Goal: Transaction & Acquisition: Purchase product/service

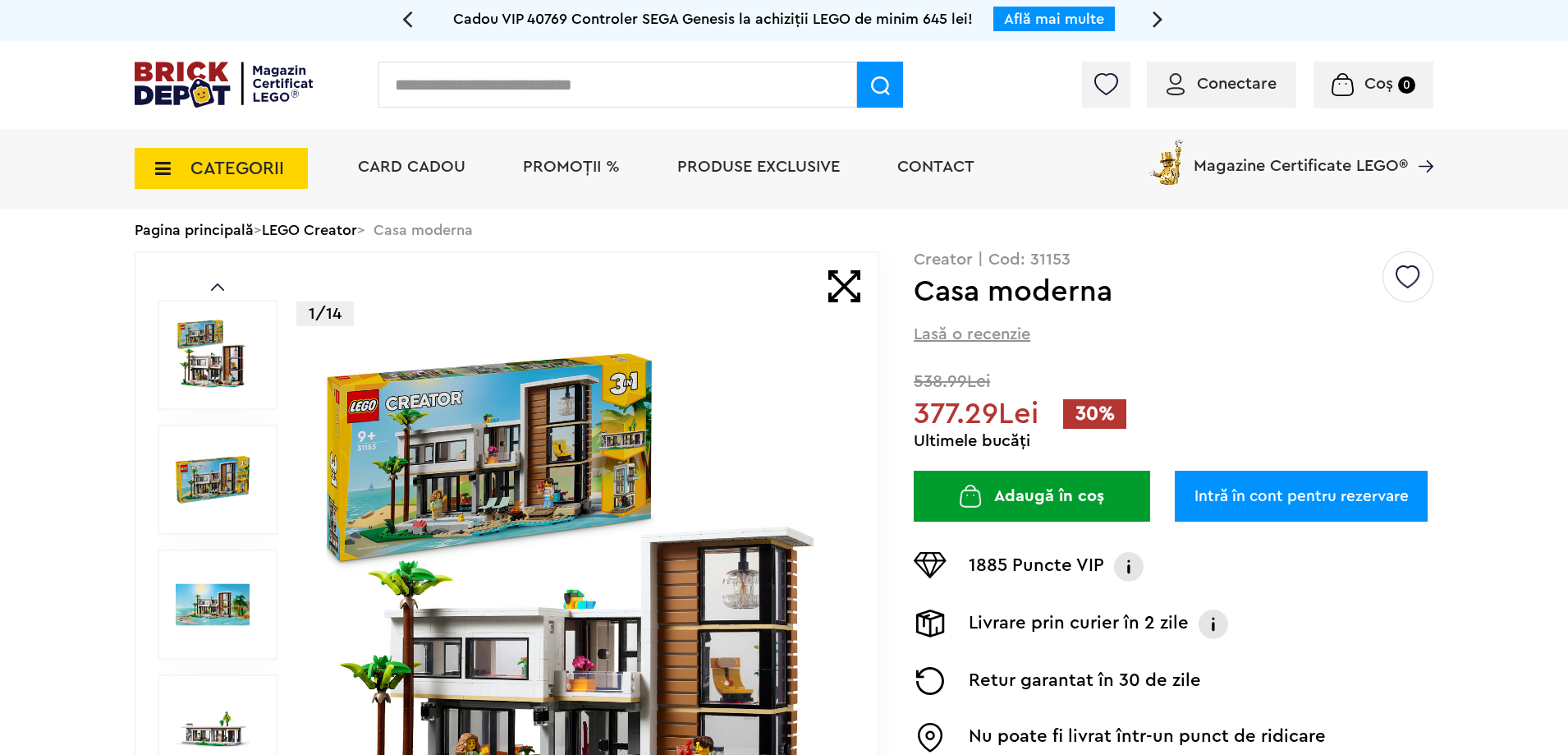
click at [1194, 97] on div "Conectare" at bounding box center [1222, 85] width 149 height 46
click at [1187, 79] on span "Conectare" at bounding box center [1222, 84] width 110 height 17
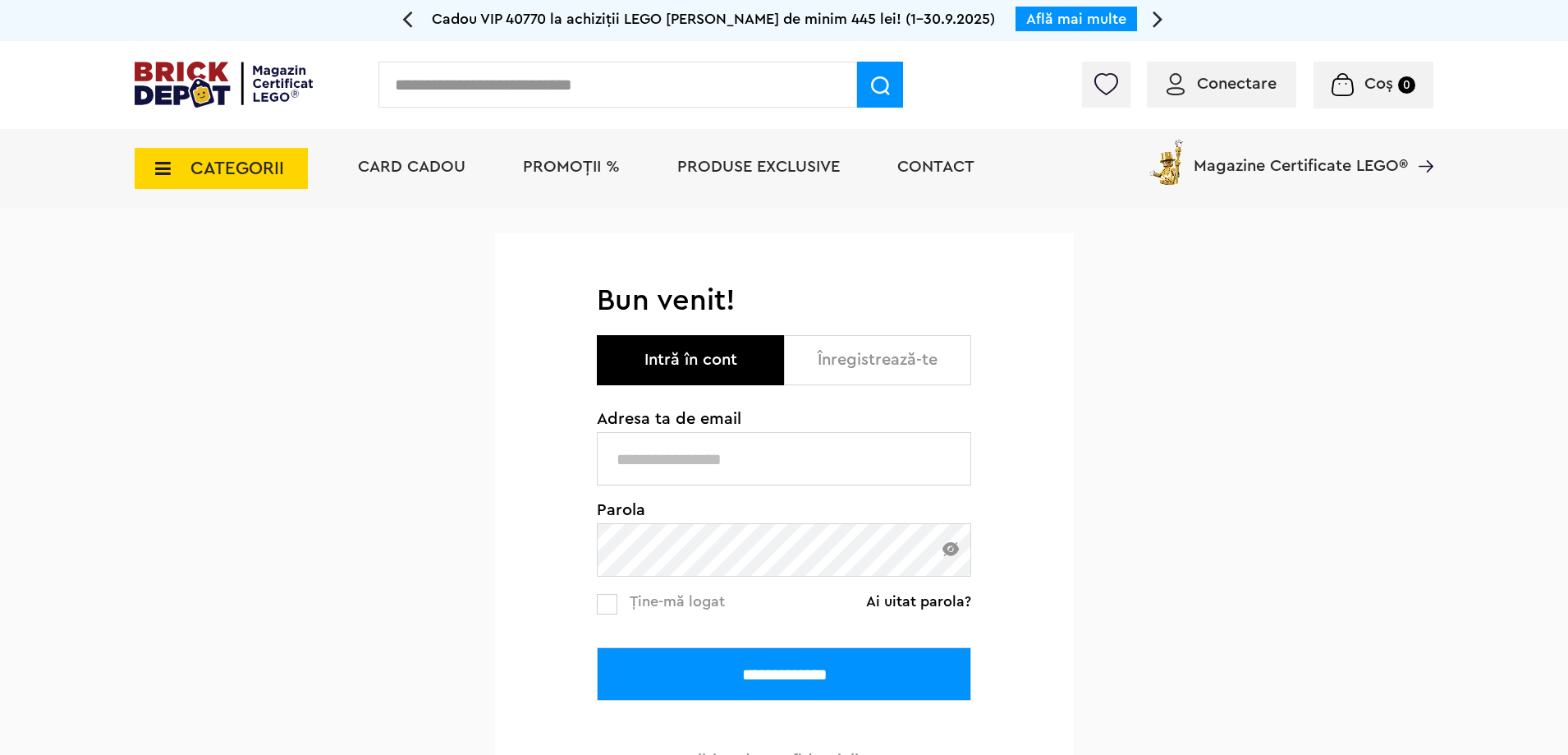
type input "**********"
click at [777, 693] on input "**********" at bounding box center [784, 674] width 374 height 53
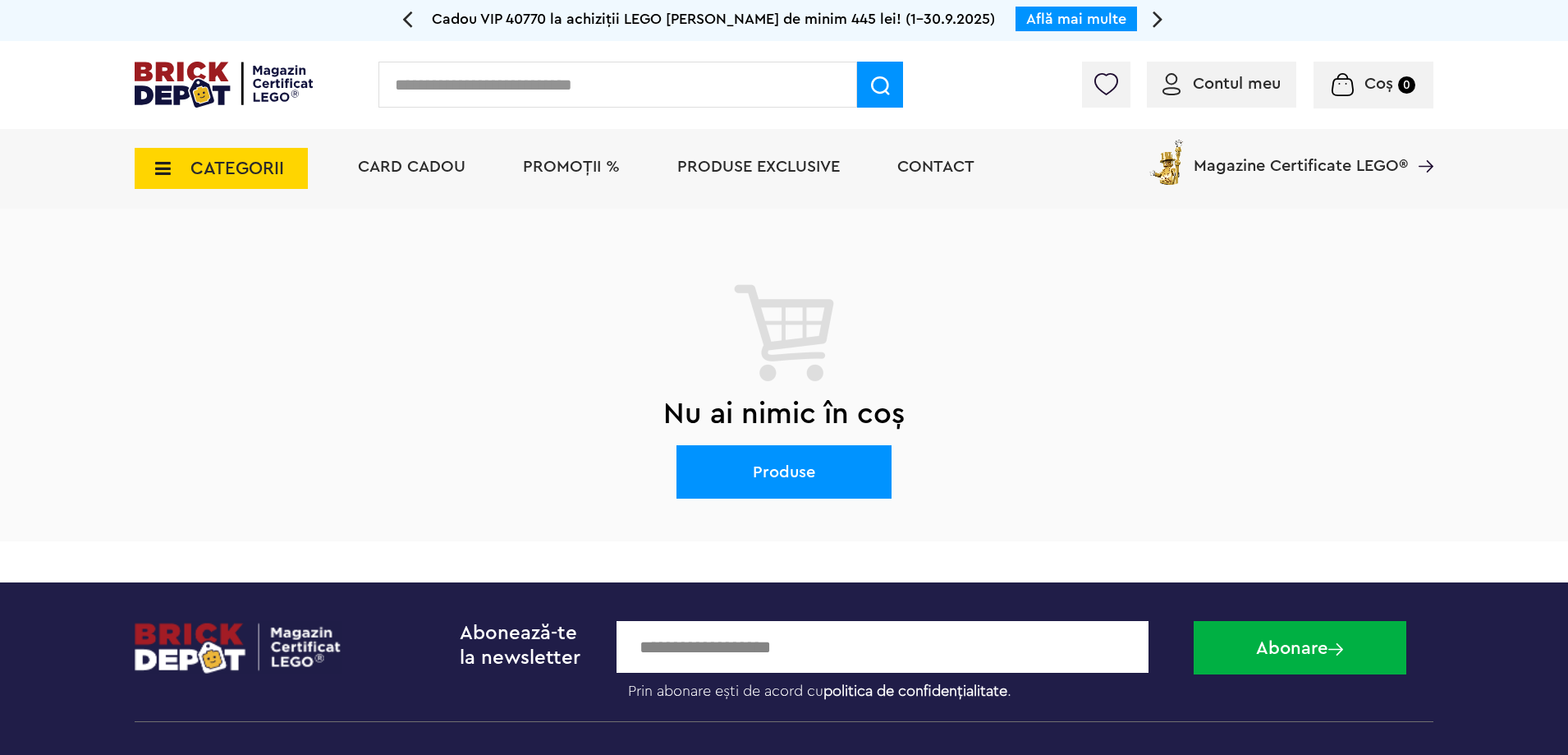
click at [595, 154] on li "PROMOȚII %" at bounding box center [572, 169] width 130 height 80
click at [595, 158] on span "PROMOȚII %" at bounding box center [571, 167] width 97 height 17
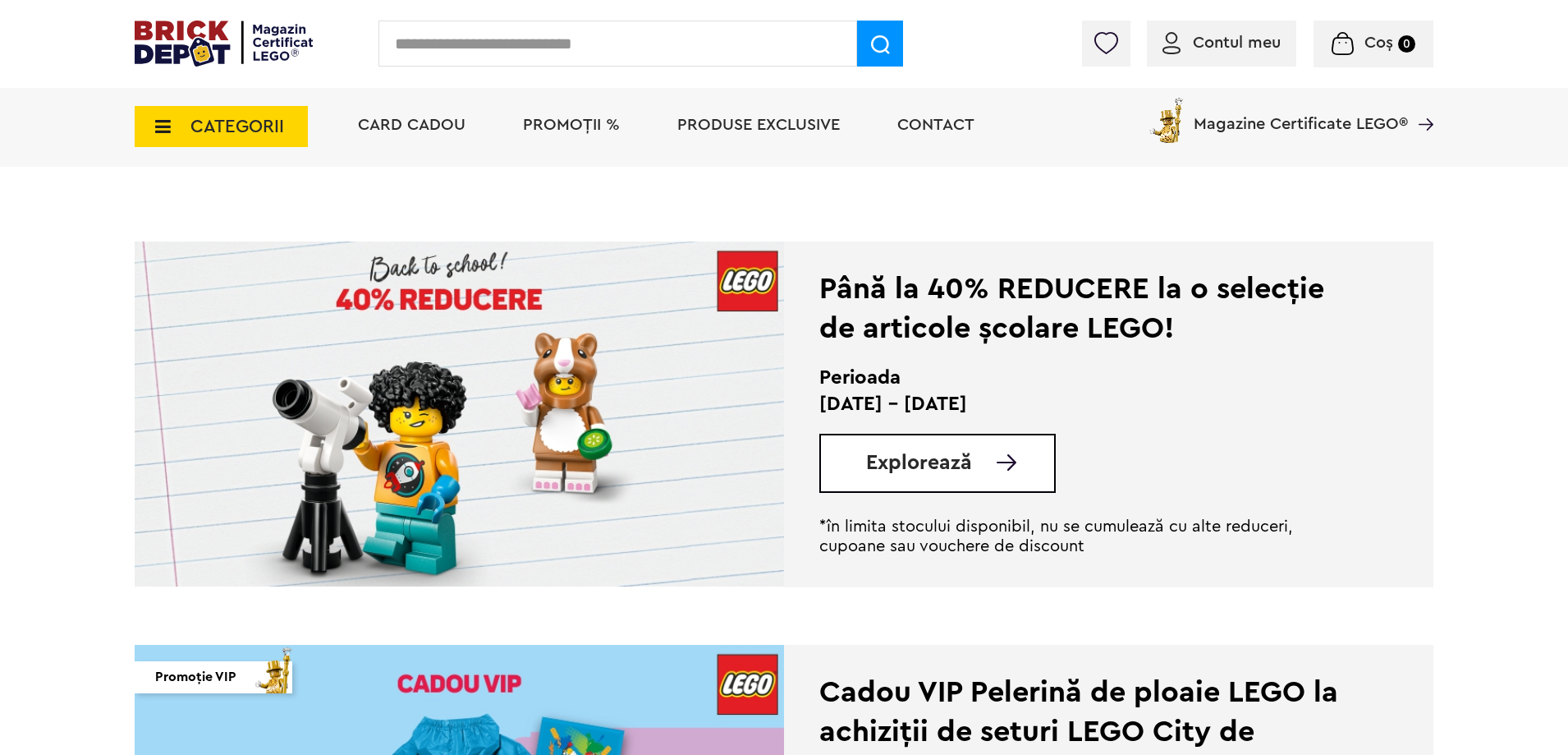
scroll to position [328, 0]
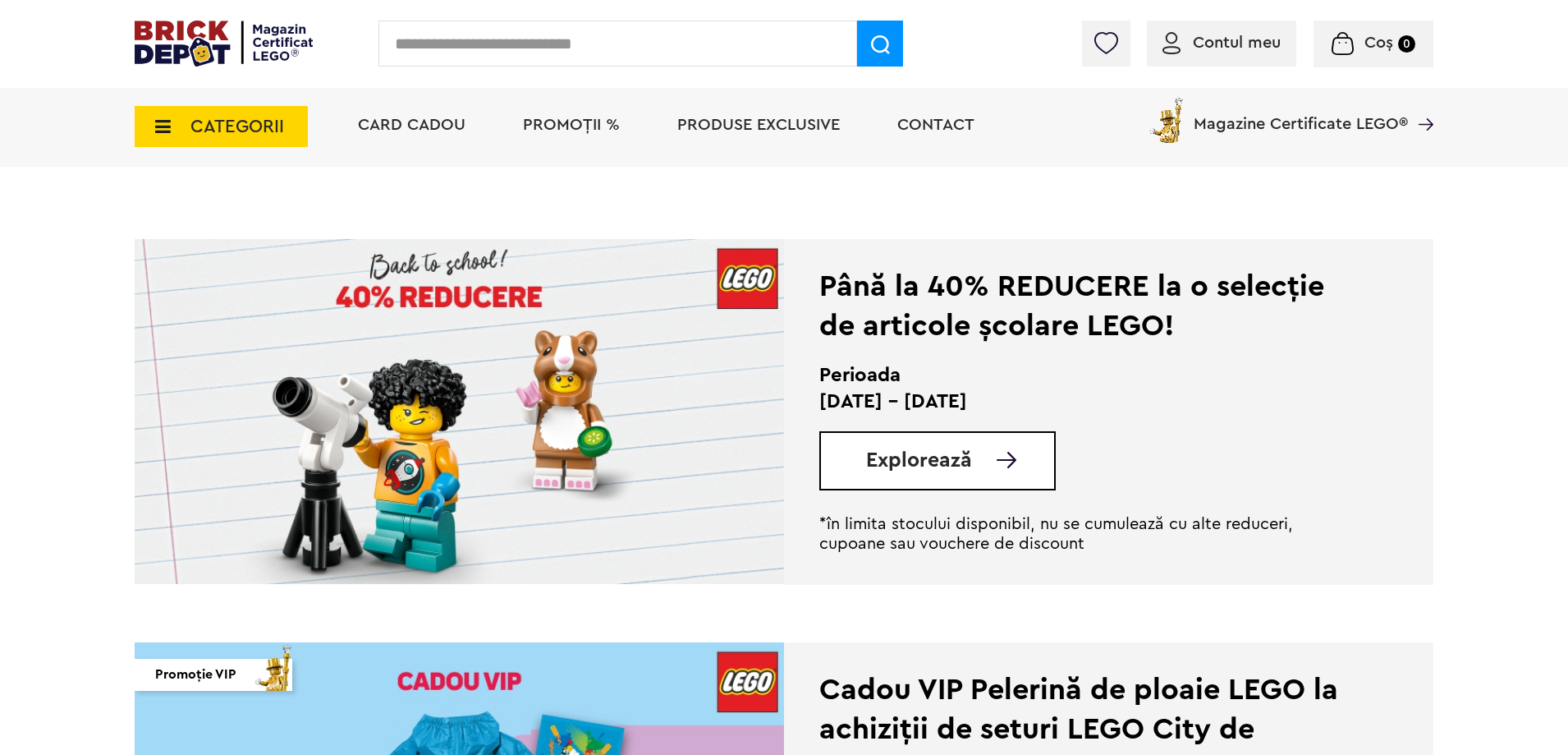
click at [998, 460] on img at bounding box center [1006, 460] width 20 height 17
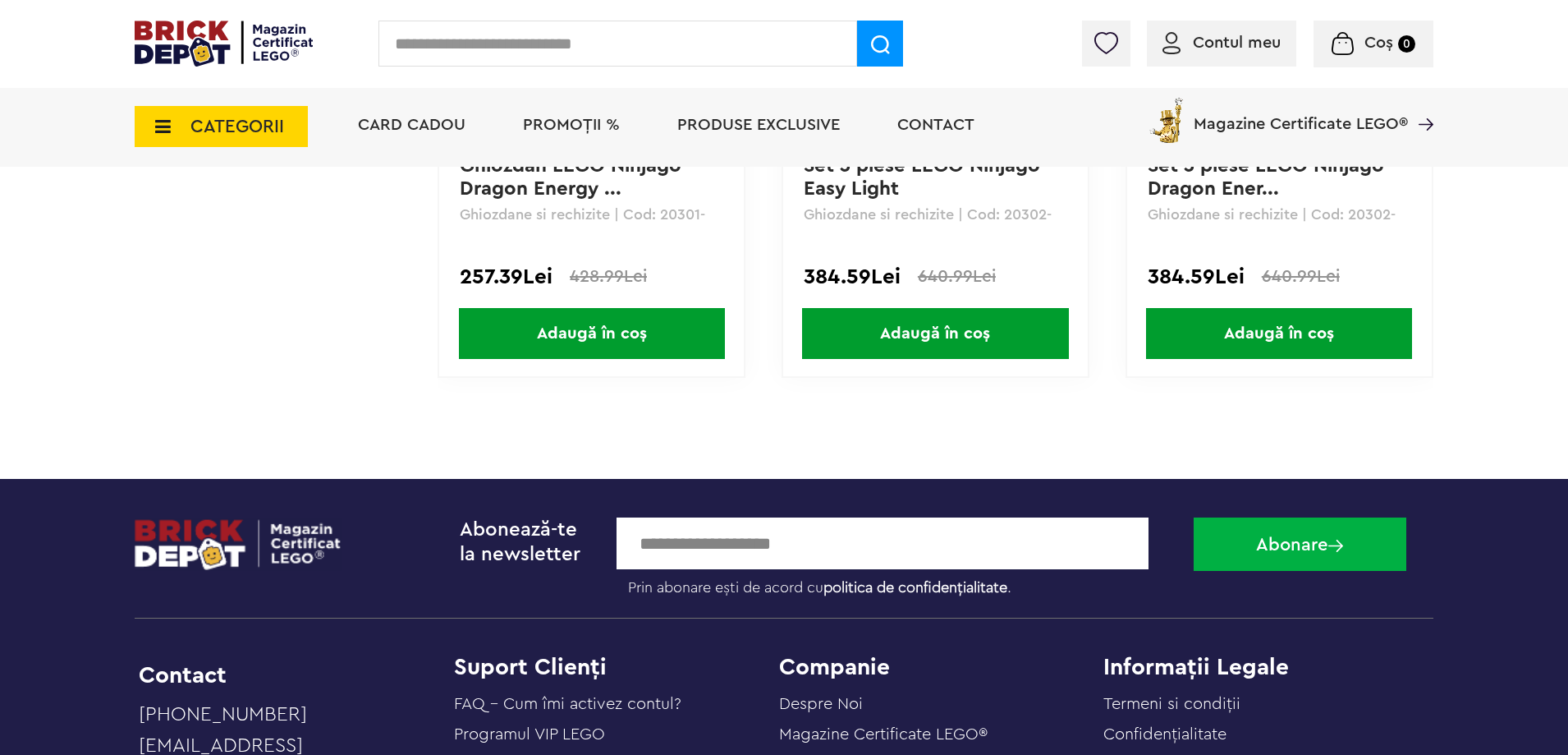
scroll to position [8186, 0]
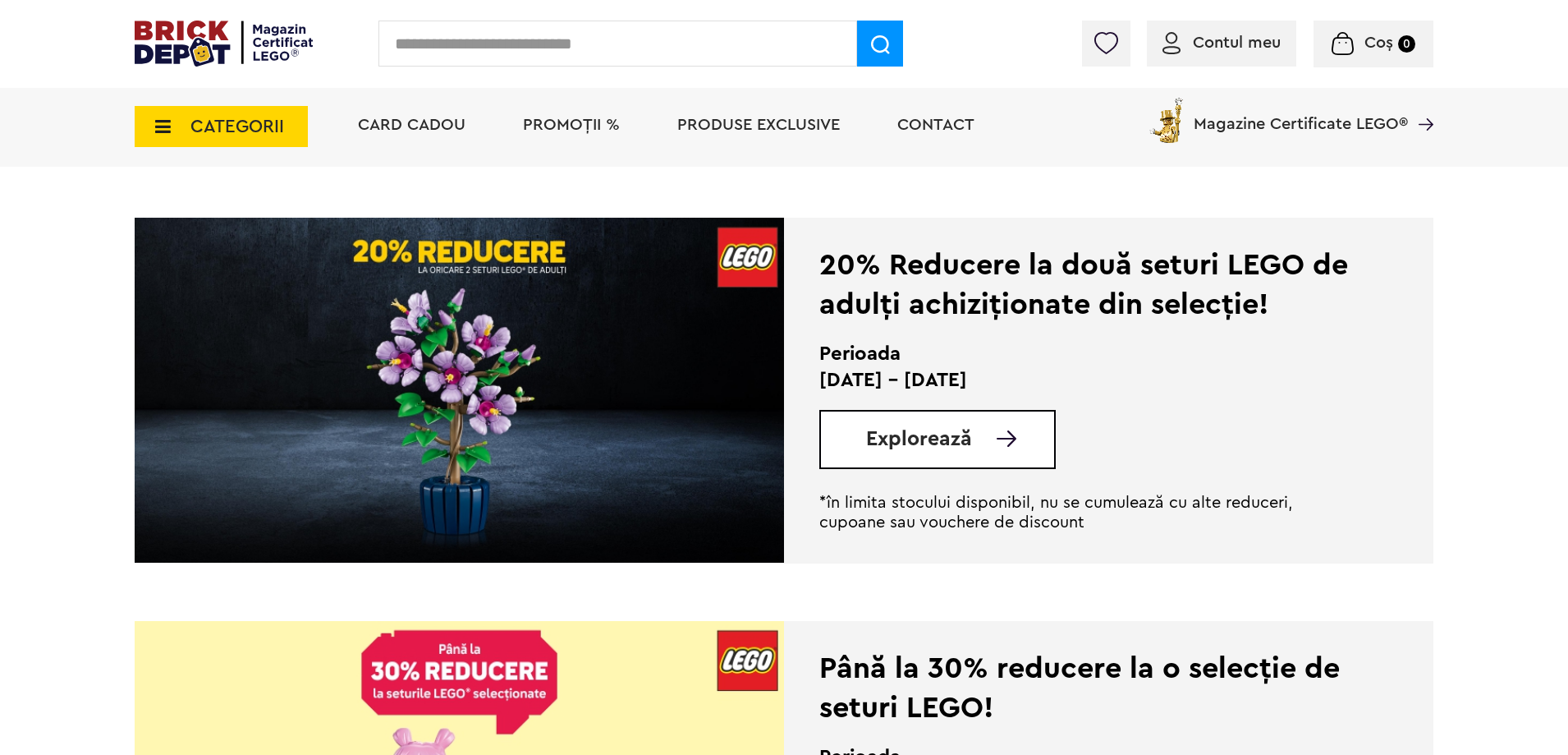
scroll to position [1567, 0]
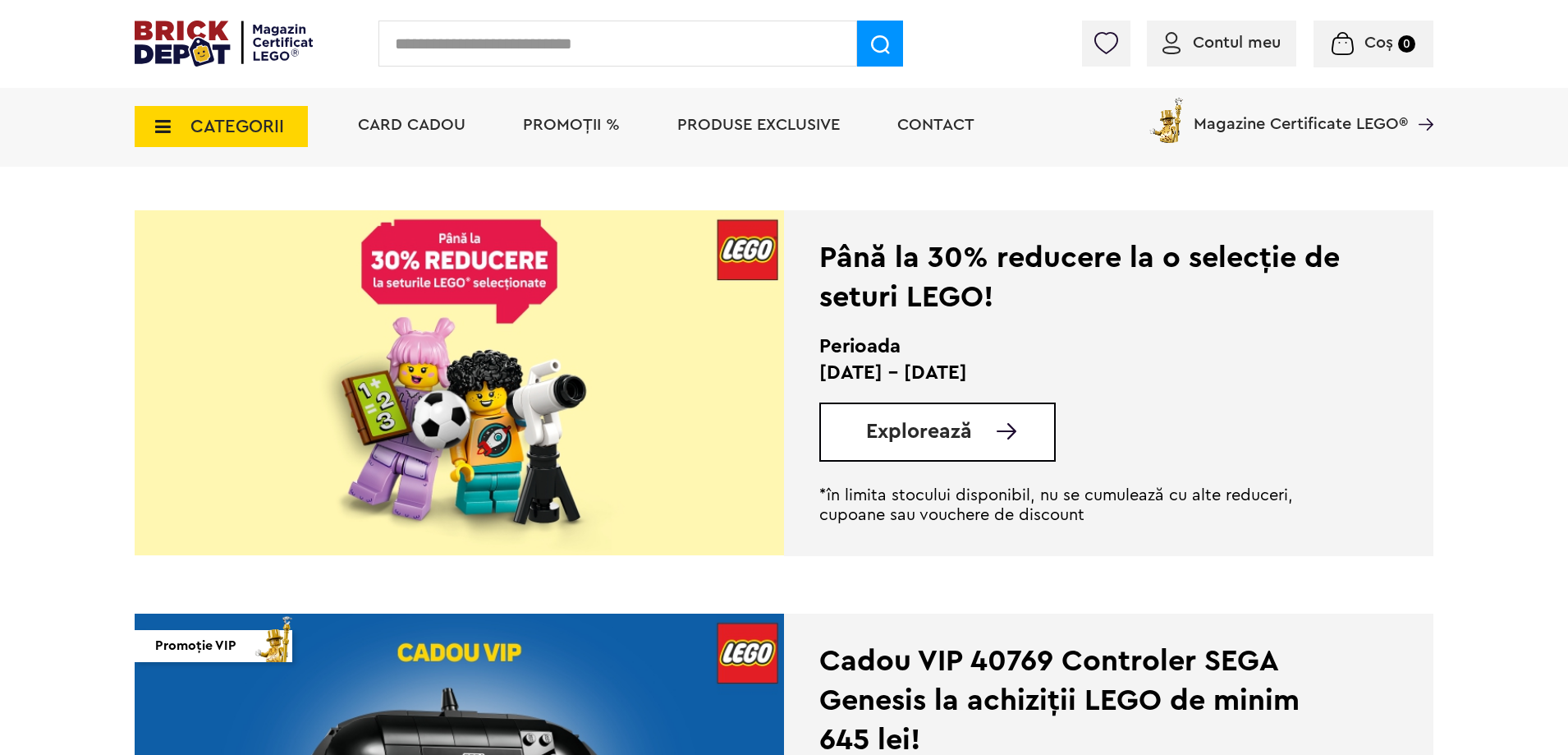
click at [963, 453] on div "Explorează" at bounding box center [937, 432] width 236 height 59
click at [964, 439] on span "Explorează" at bounding box center [919, 432] width 106 height 21
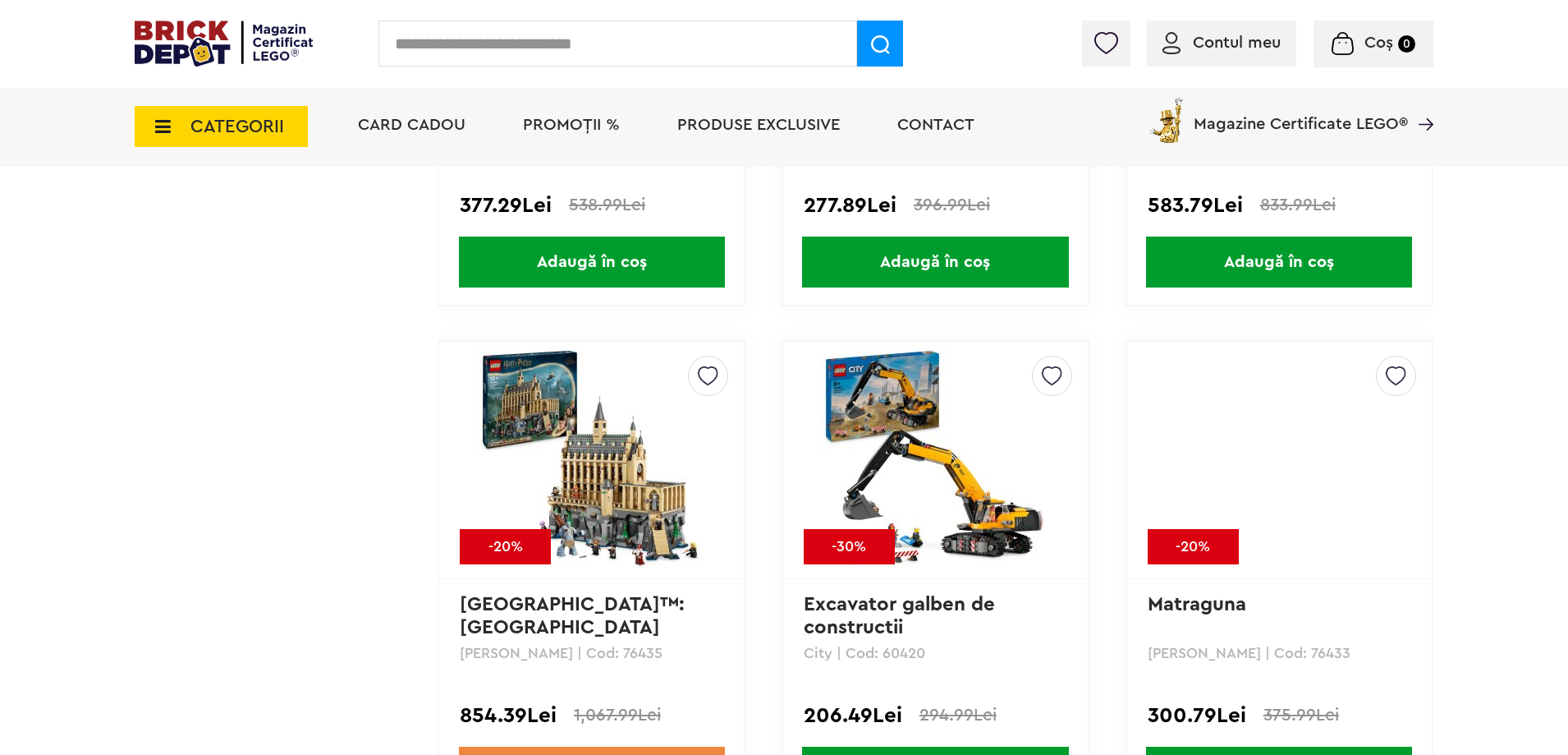
scroll to position [7722, 0]
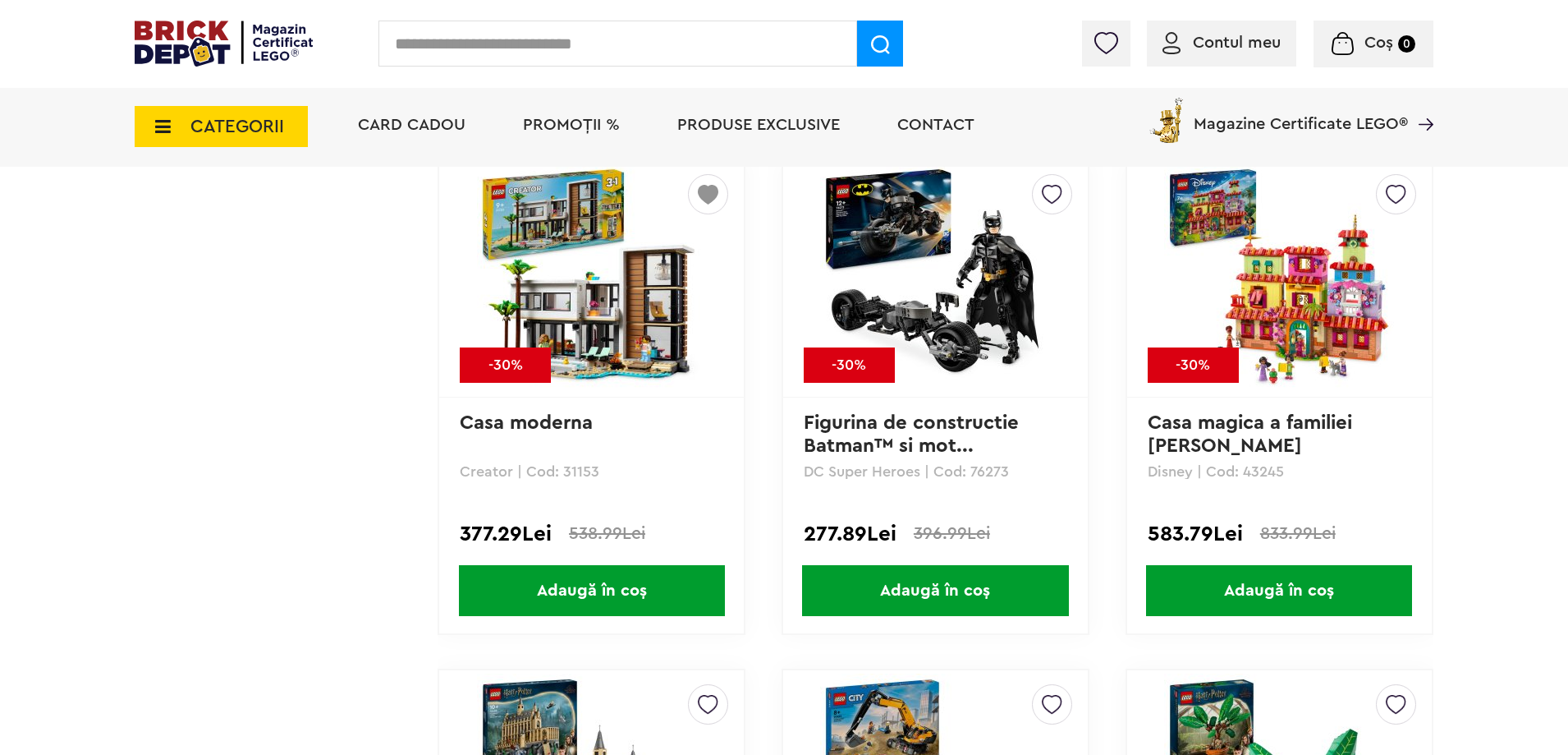
click at [600, 254] on img at bounding box center [592, 278] width 230 height 230
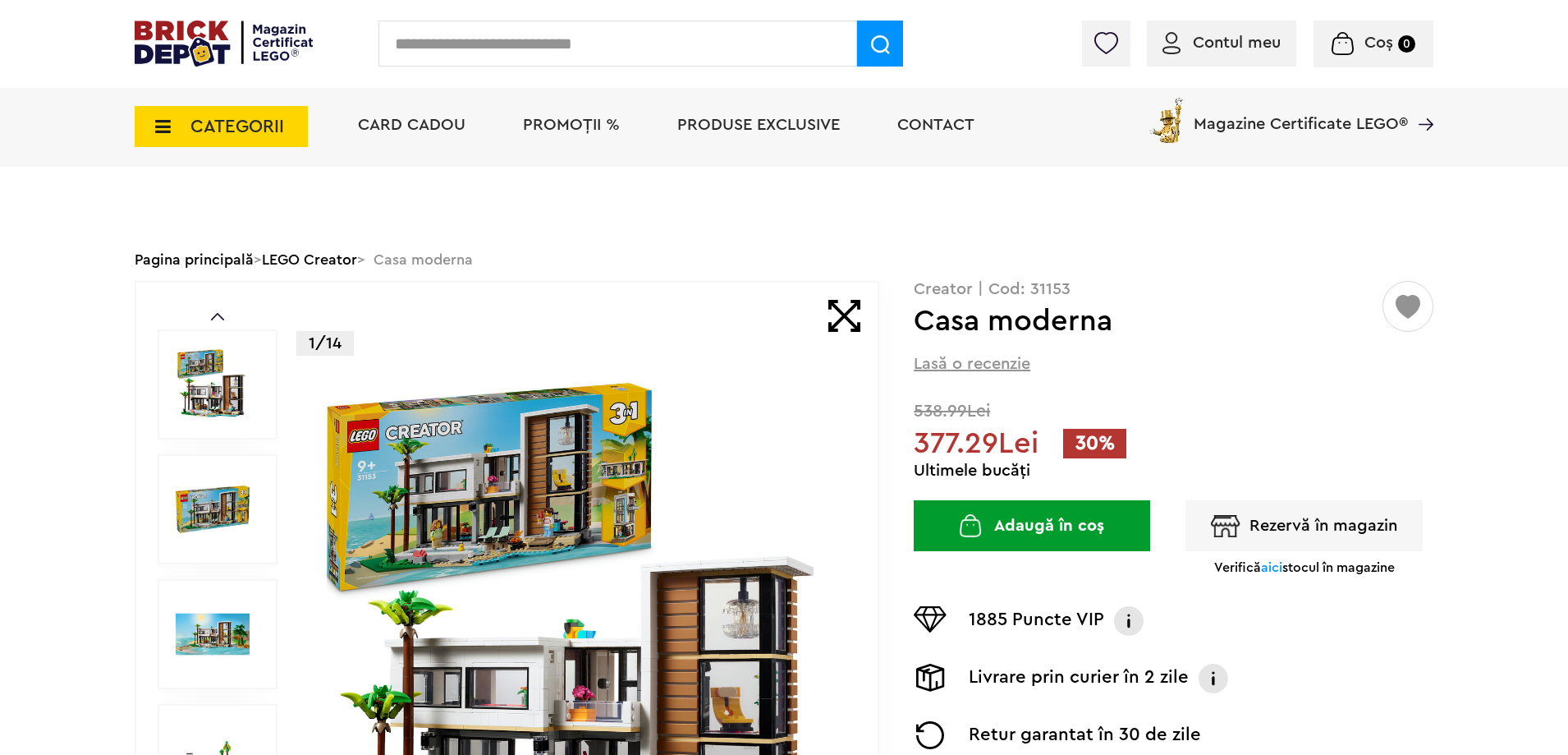
scroll to position [164, 0]
